Goal: Find specific page/section

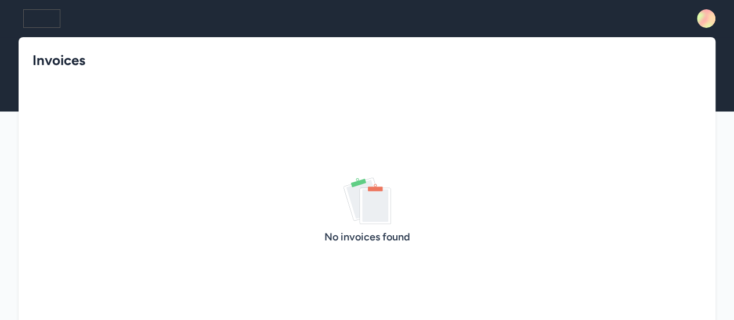
click at [706, 17] on rect at bounding box center [706, 18] width 19 height 19
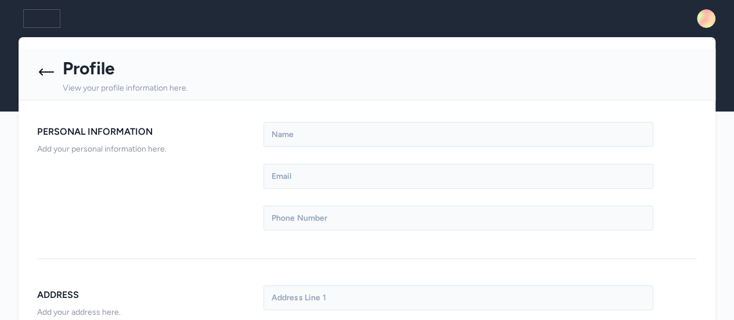
click at [44, 74] on icon at bounding box center [46, 72] width 19 height 19
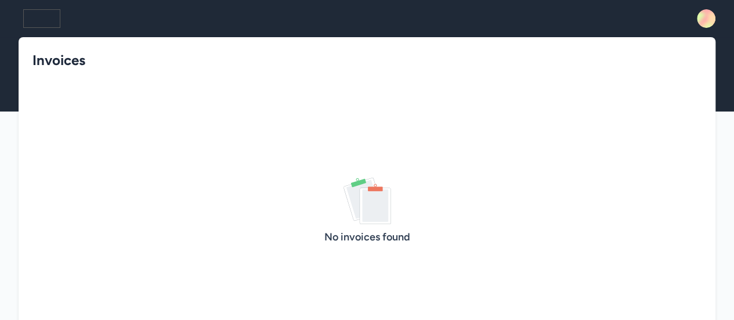
click at [36, 19] on img at bounding box center [41, 18] width 37 height 19
